Goal: Check status

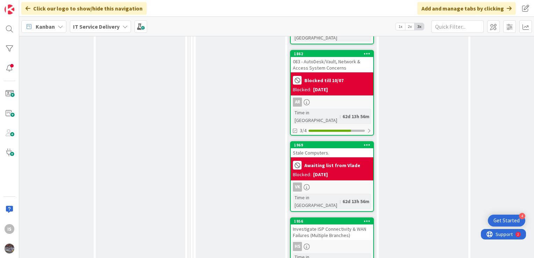
scroll to position [1376, 295]
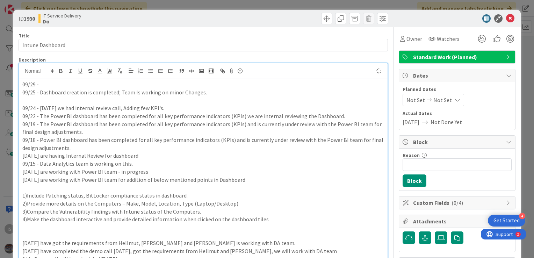
click at [94, 92] on p "09/25 - Dashboard creation is completed; Team Is working on minor Changes." at bounding box center [203, 92] width 362 height 8
drag, startPoint x: 40, startPoint y: 93, endPoint x: 116, endPoint y: 94, distance: 75.9
click at [116, 94] on p "09/25 - Dashboard creation is completed; Team Is working on minor Changes." at bounding box center [203, 92] width 362 height 8
copy p "Dashboard creation is completed"
click at [58, 86] on p "09/29 -" at bounding box center [203, 84] width 362 height 8
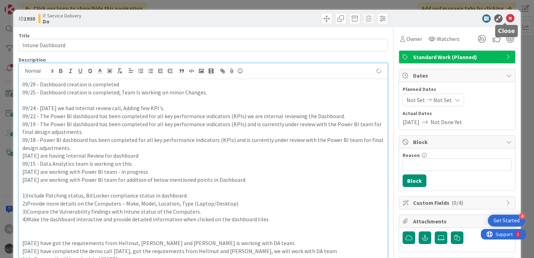
click at [506, 19] on icon at bounding box center [510, 18] width 8 height 8
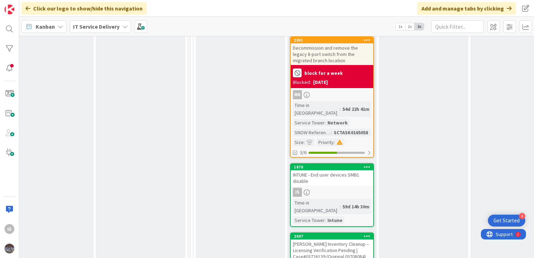
scroll to position [1053, 295]
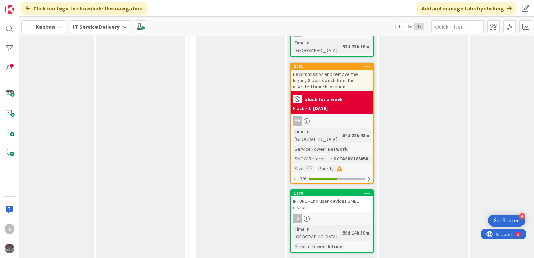
click at [342, 196] on div "INTUNE - End user devices SMB1 disable" at bounding box center [332, 203] width 82 height 15
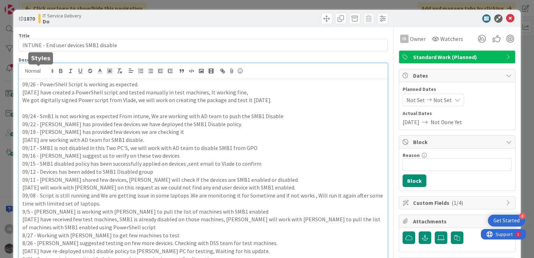
click at [23, 69] on div "IS [PERSON_NAME] s just joined 09/26 - PowerShell Script is working as expected…" at bounding box center [203, 198] width 369 height 270
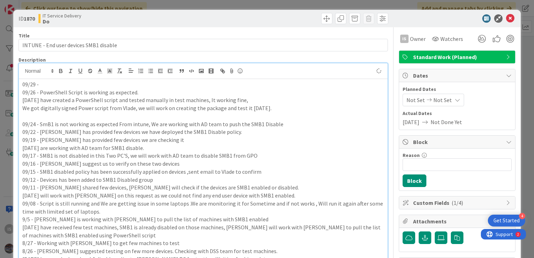
click at [44, 82] on p "09/29 -" at bounding box center [203, 84] width 362 height 8
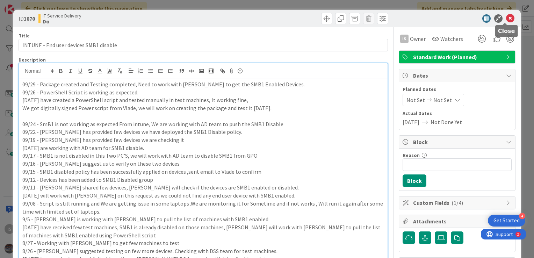
click at [506, 21] on icon at bounding box center [510, 18] width 8 height 8
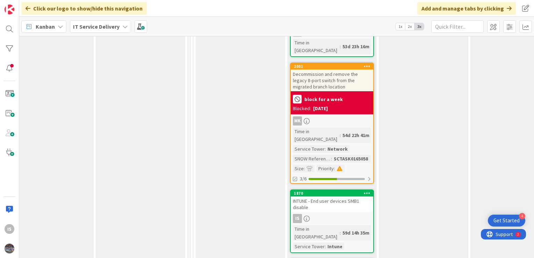
scroll to position [0, 295]
